Goal: Leave review/rating: Share an evaluation or opinion about a product, service, or content

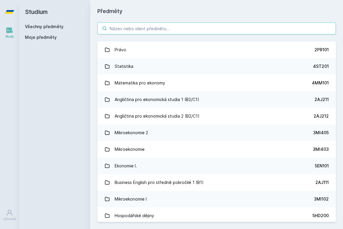
click at [181, 24] on input "search" at bounding box center [216, 29] width 238 height 12
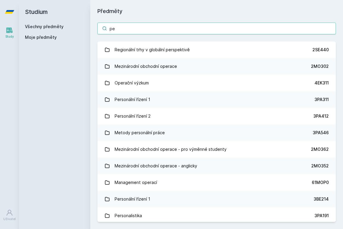
type input "p"
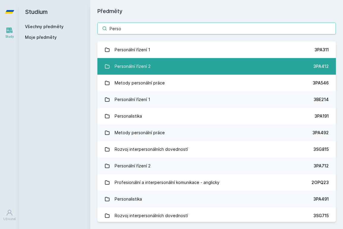
type input "Perso"
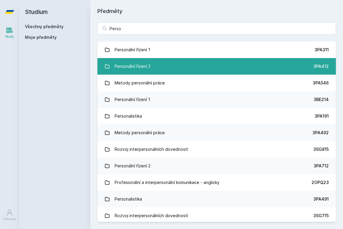
click at [163, 67] on link "Personální řízení 2 3PA412" at bounding box center [216, 66] width 238 height 17
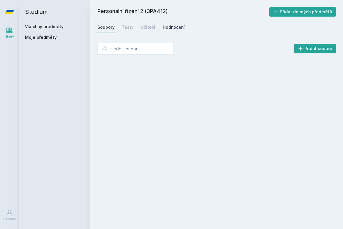
click at [167, 27] on div "Hodnocení" at bounding box center [174, 27] width 22 height 6
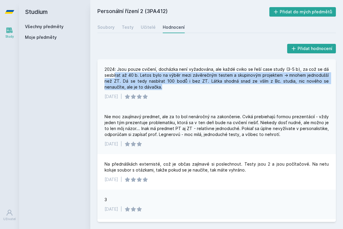
drag, startPoint x: 139, startPoint y: 85, endPoint x: 115, endPoint y: 71, distance: 28.5
click at [114, 71] on div "2024: Jsou pouze cvičení, docházka není vyžadována, ale každé cviko se řeší cas…" at bounding box center [216, 78] width 224 height 24
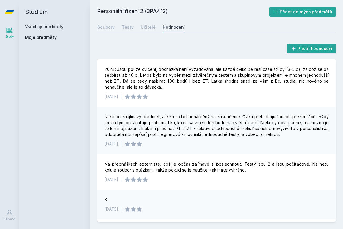
click at [149, 57] on div "Přidat hodnocení 2024: Jsou pouze cvičení, docházka není vyžadována, ale každé …" at bounding box center [216, 133] width 238 height 180
click at [147, 27] on div "Učitelé" at bounding box center [148, 27] width 15 height 6
